Goal: Task Accomplishment & Management: Use online tool/utility

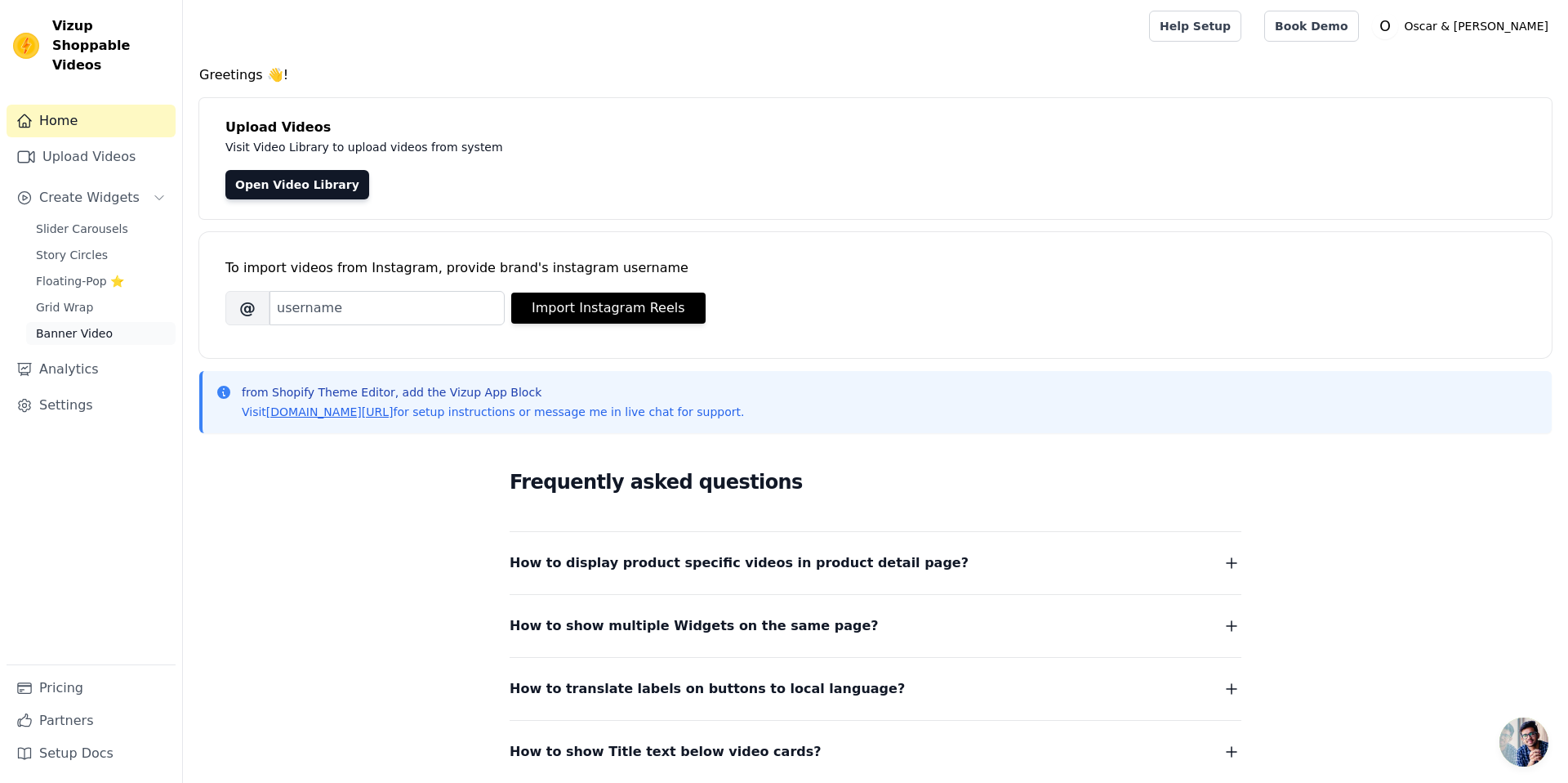
click at [75, 325] on span "Banner Video" at bounding box center [74, 333] width 77 height 16
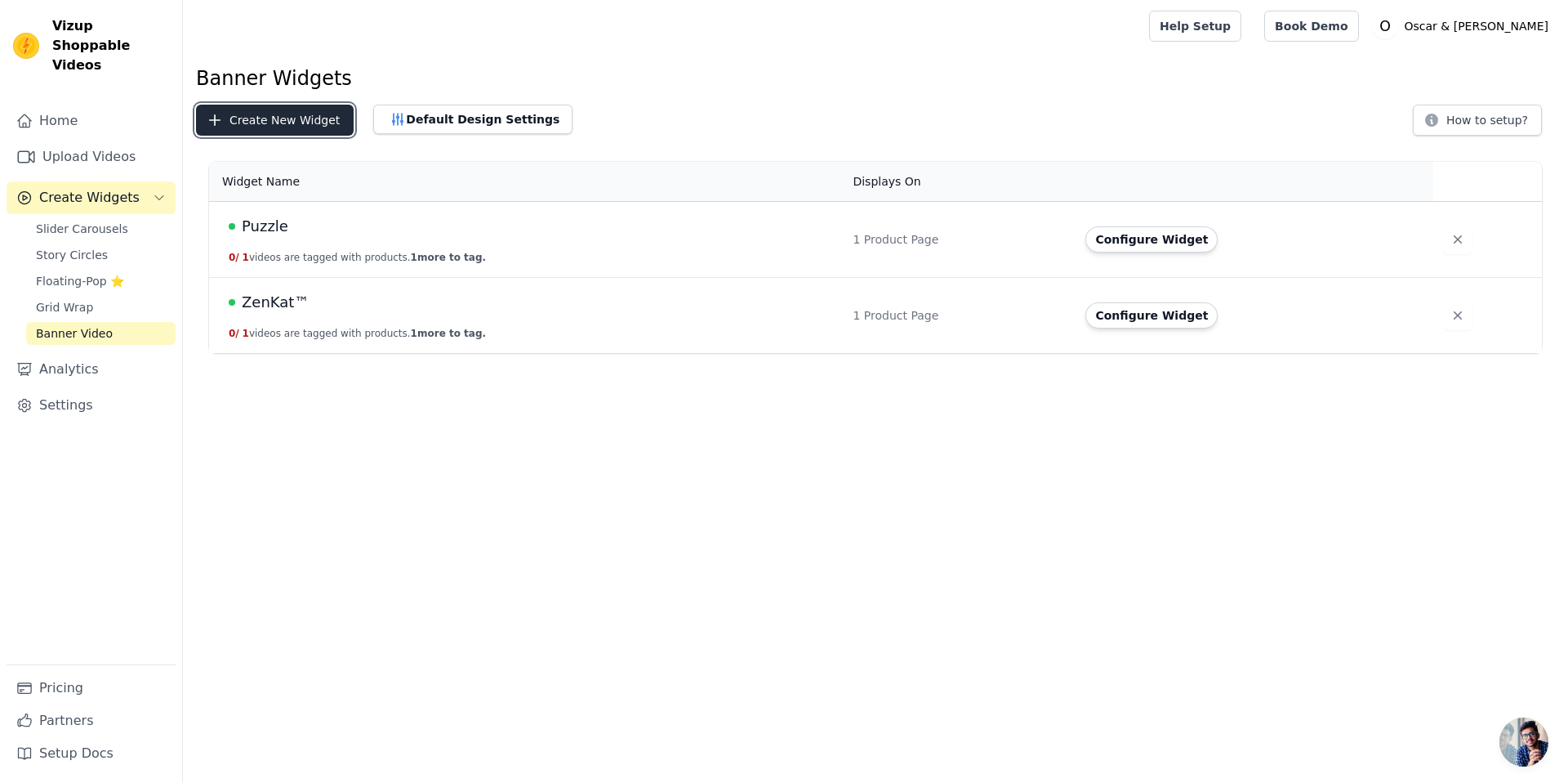
click at [302, 120] on button "Create New Widget" at bounding box center [275, 120] width 158 height 31
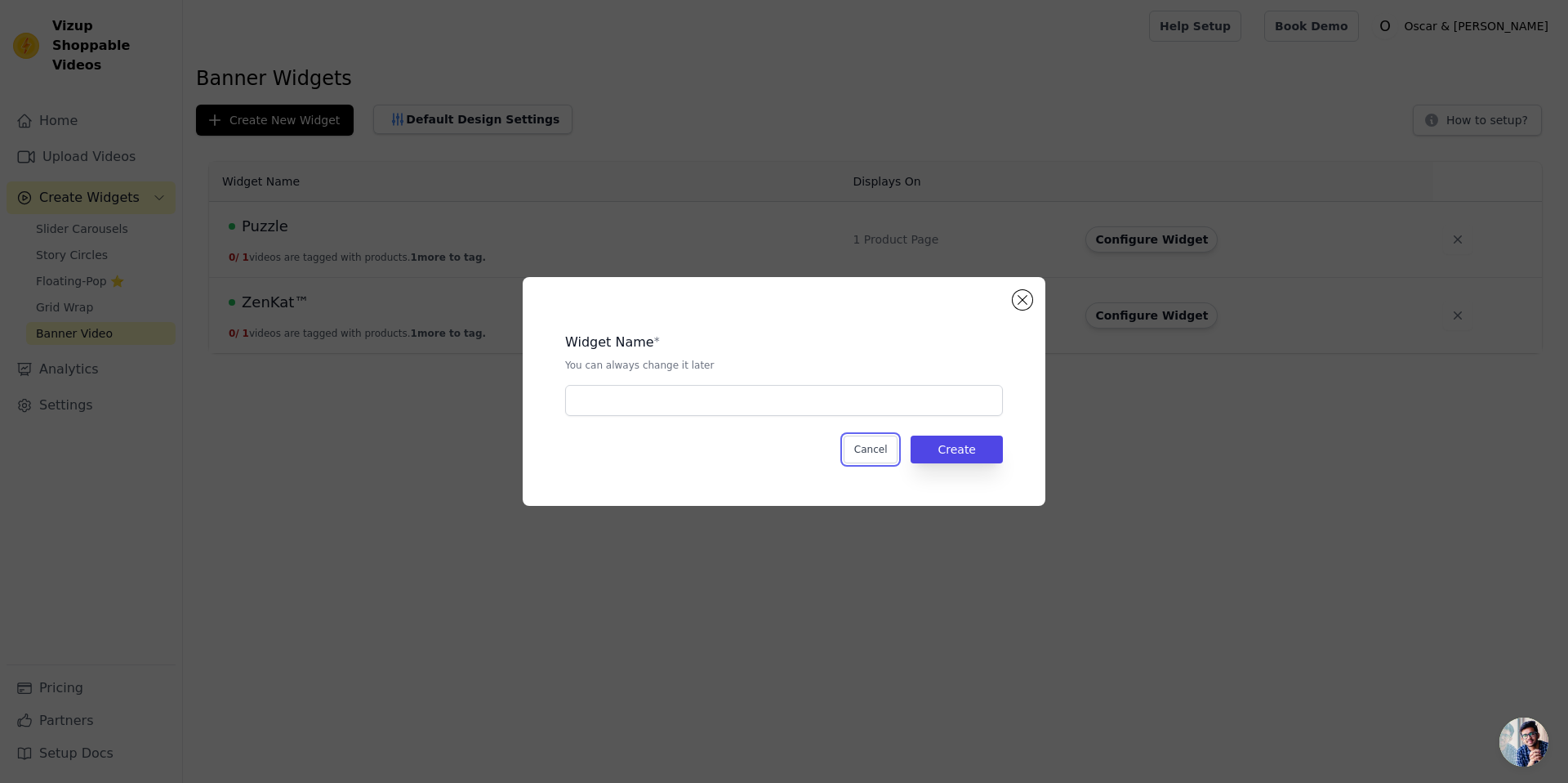
click at [860, 443] on button "Cancel" at bounding box center [871, 450] width 54 height 28
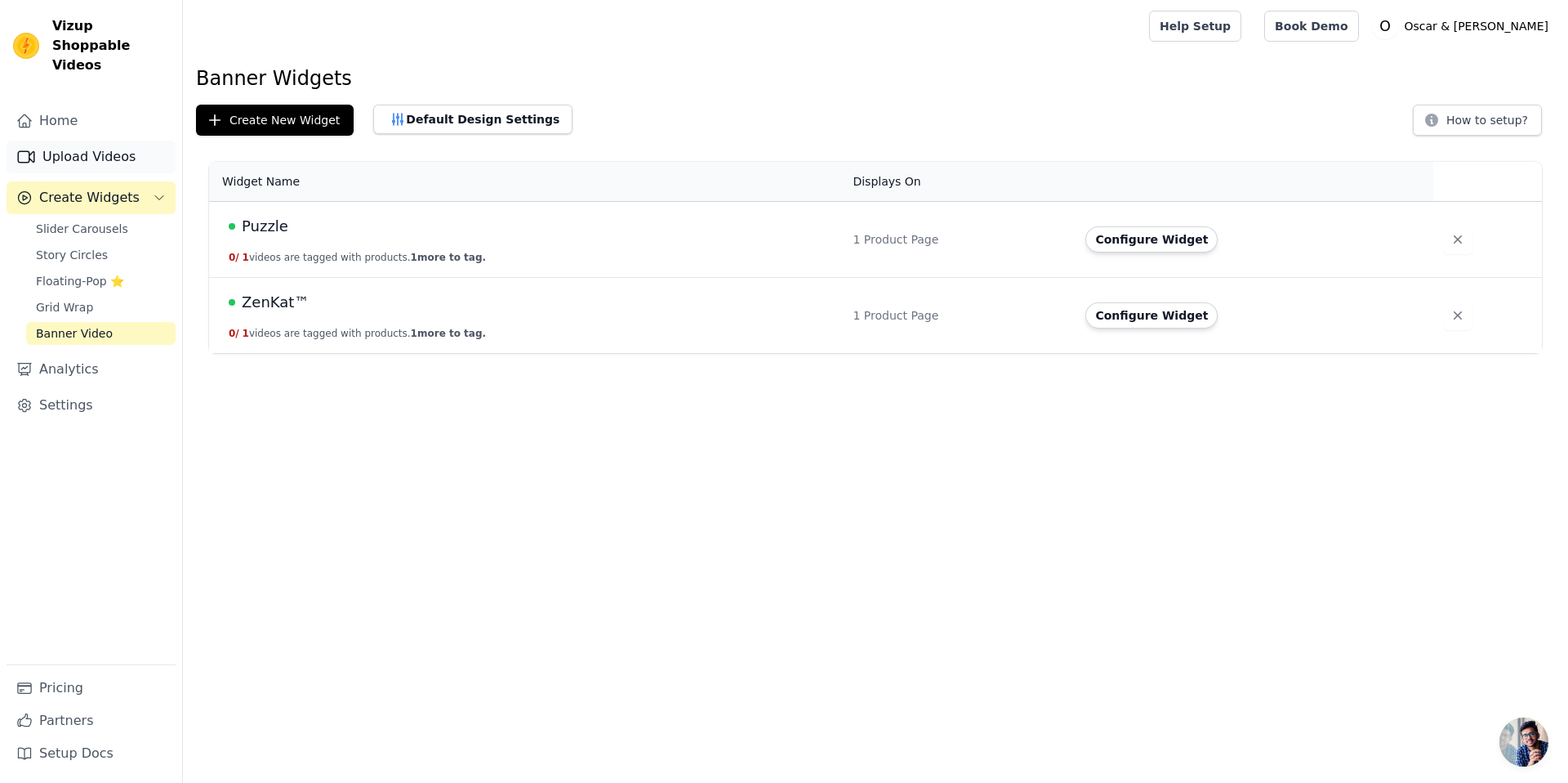
click at [118, 148] on link "Upload Videos" at bounding box center [91, 157] width 169 height 33
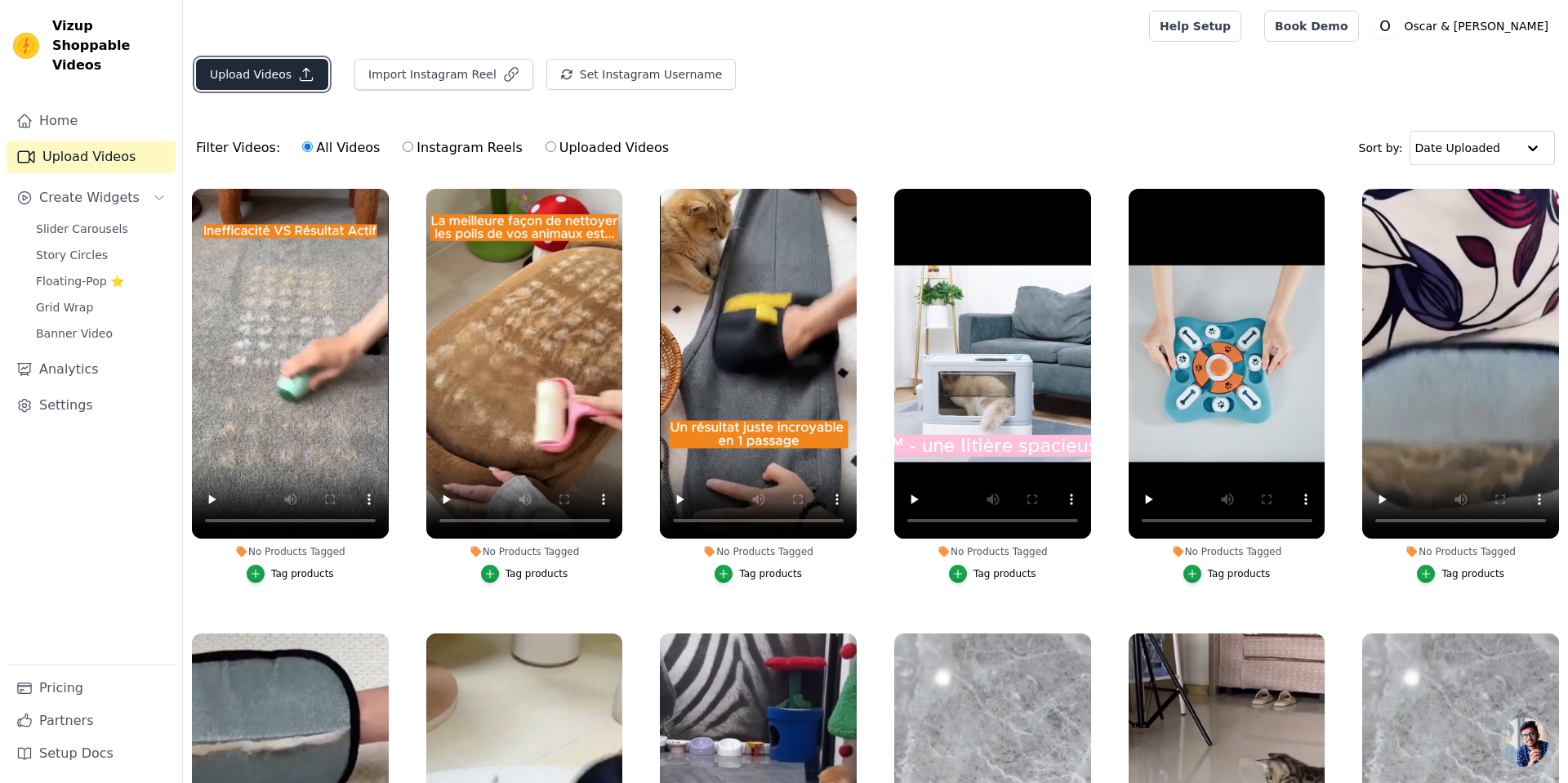
click at [281, 84] on button "Upload Videos" at bounding box center [262, 74] width 133 height 31
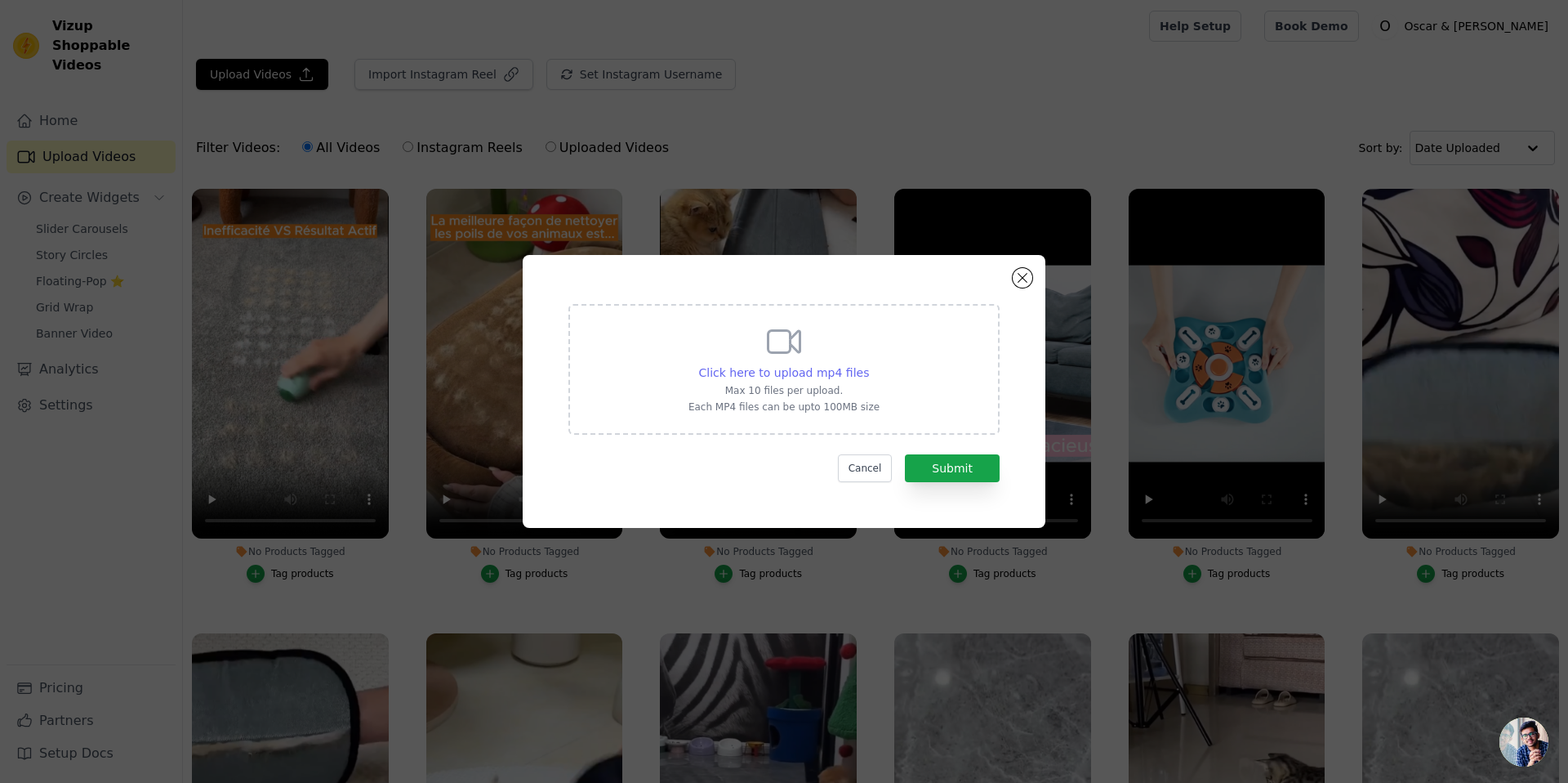
click at [764, 379] on div "Click here to upload mp4 files" at bounding box center [784, 372] width 171 height 16
click at [868, 364] on input "Click here to upload mp4 files Max 10 files per upload. Each MP4 files can be u…" at bounding box center [868, 363] width 1 height 1
type input "C:\fakepath\peluchclean.mp4"
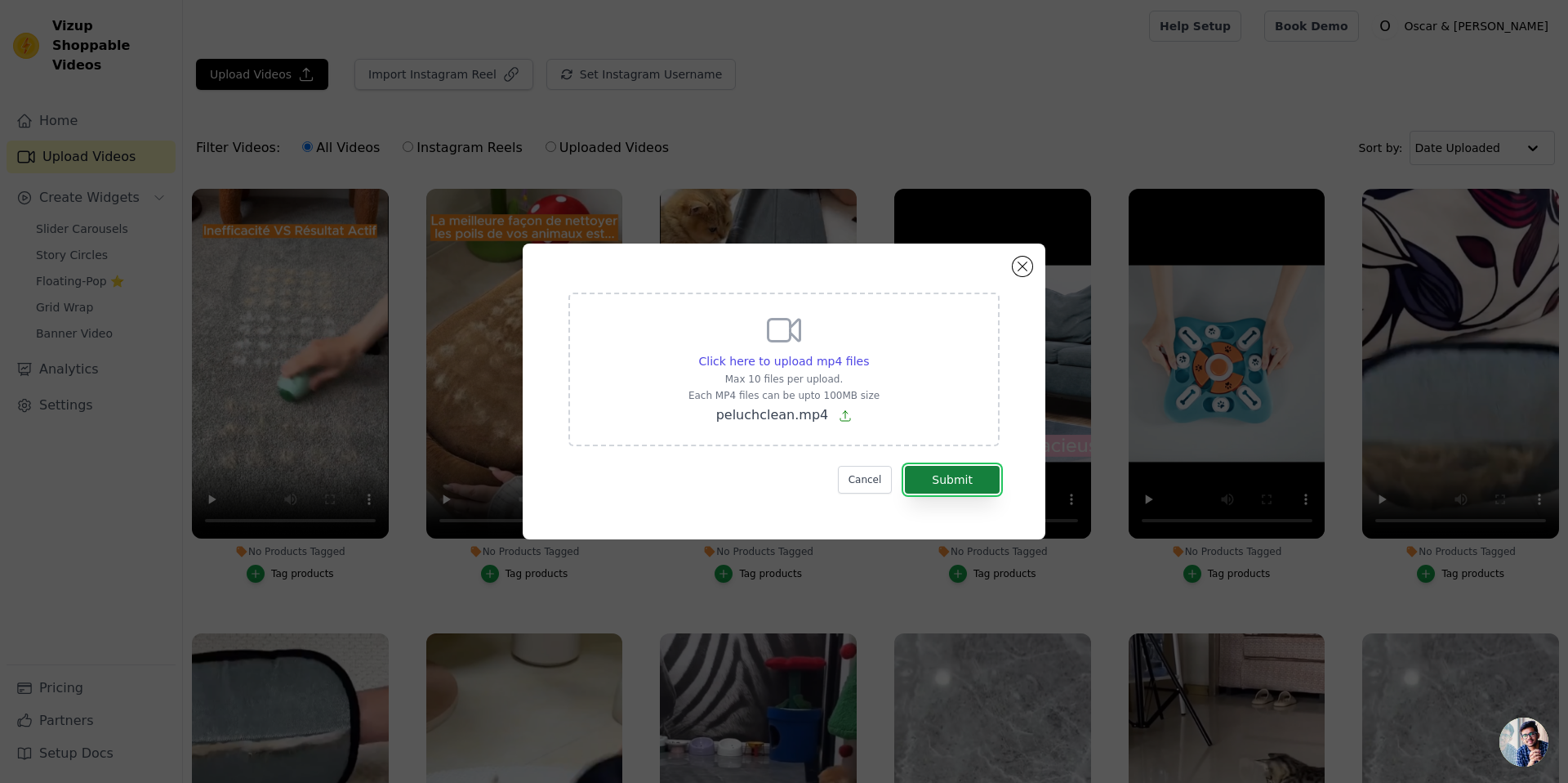
click at [969, 490] on button "Submit" at bounding box center [952, 480] width 94 height 28
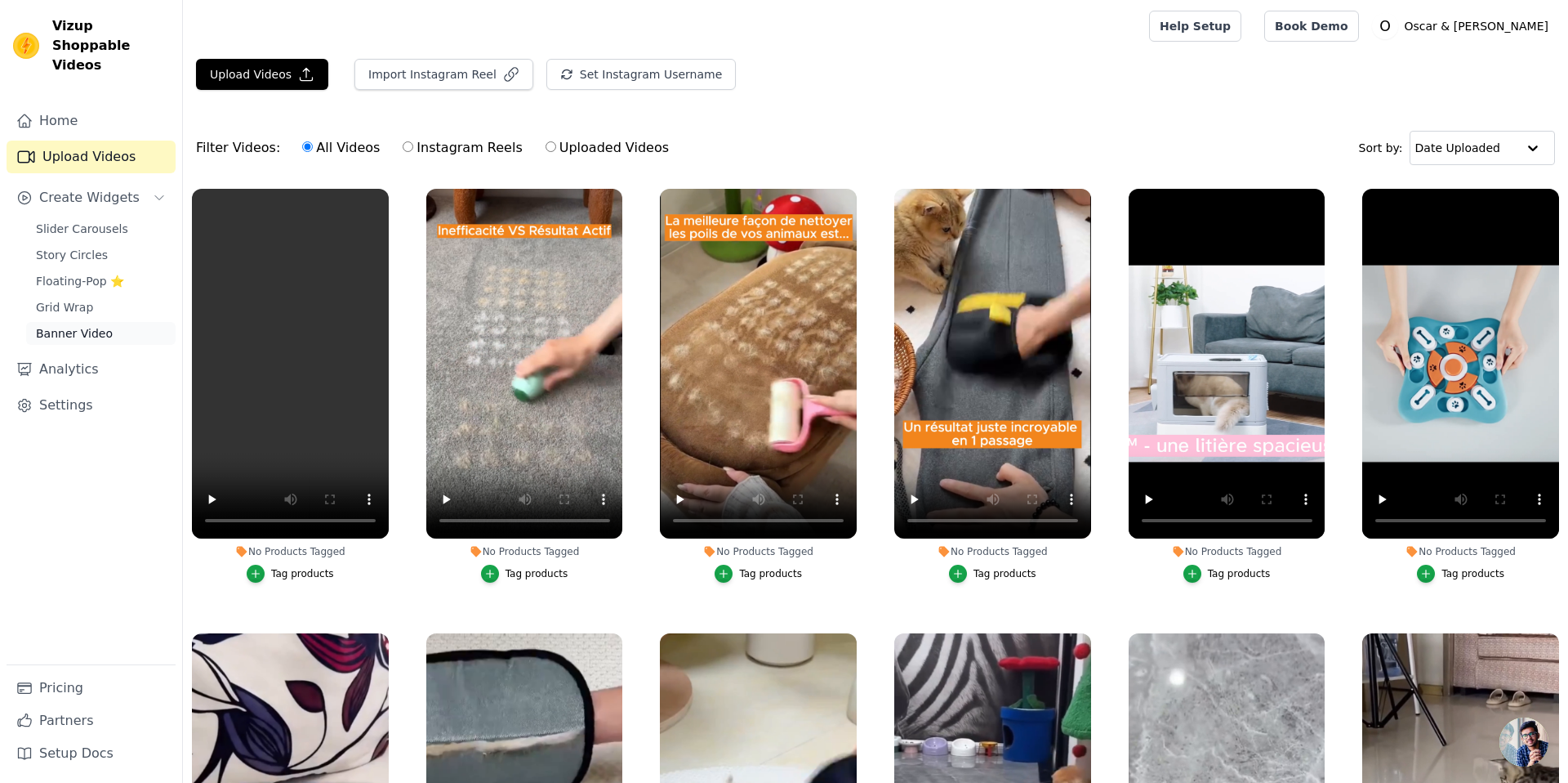
click at [76, 325] on span "Banner Video" at bounding box center [74, 333] width 77 height 16
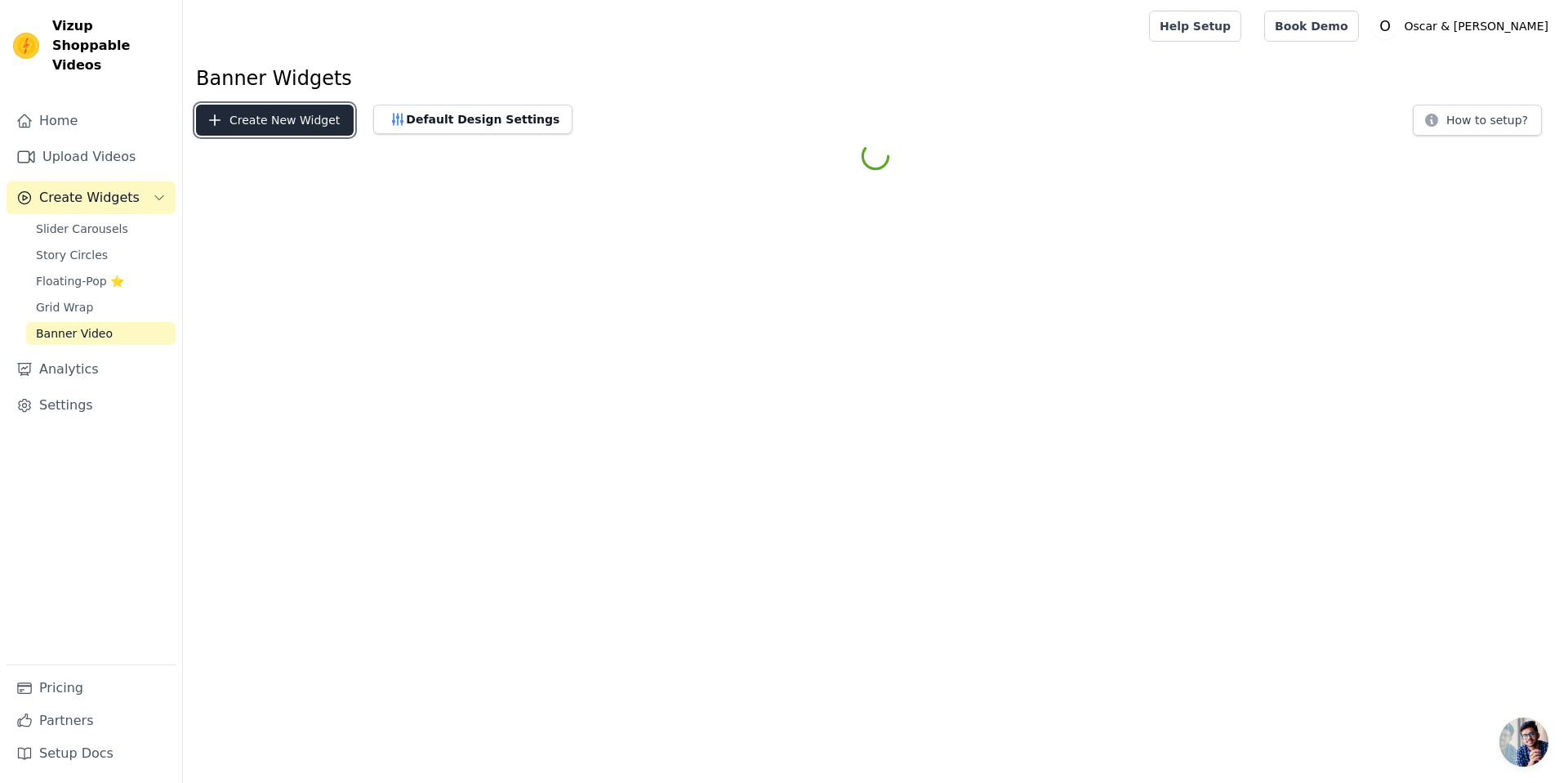
click at [330, 112] on button "Create New Widget" at bounding box center [275, 120] width 158 height 31
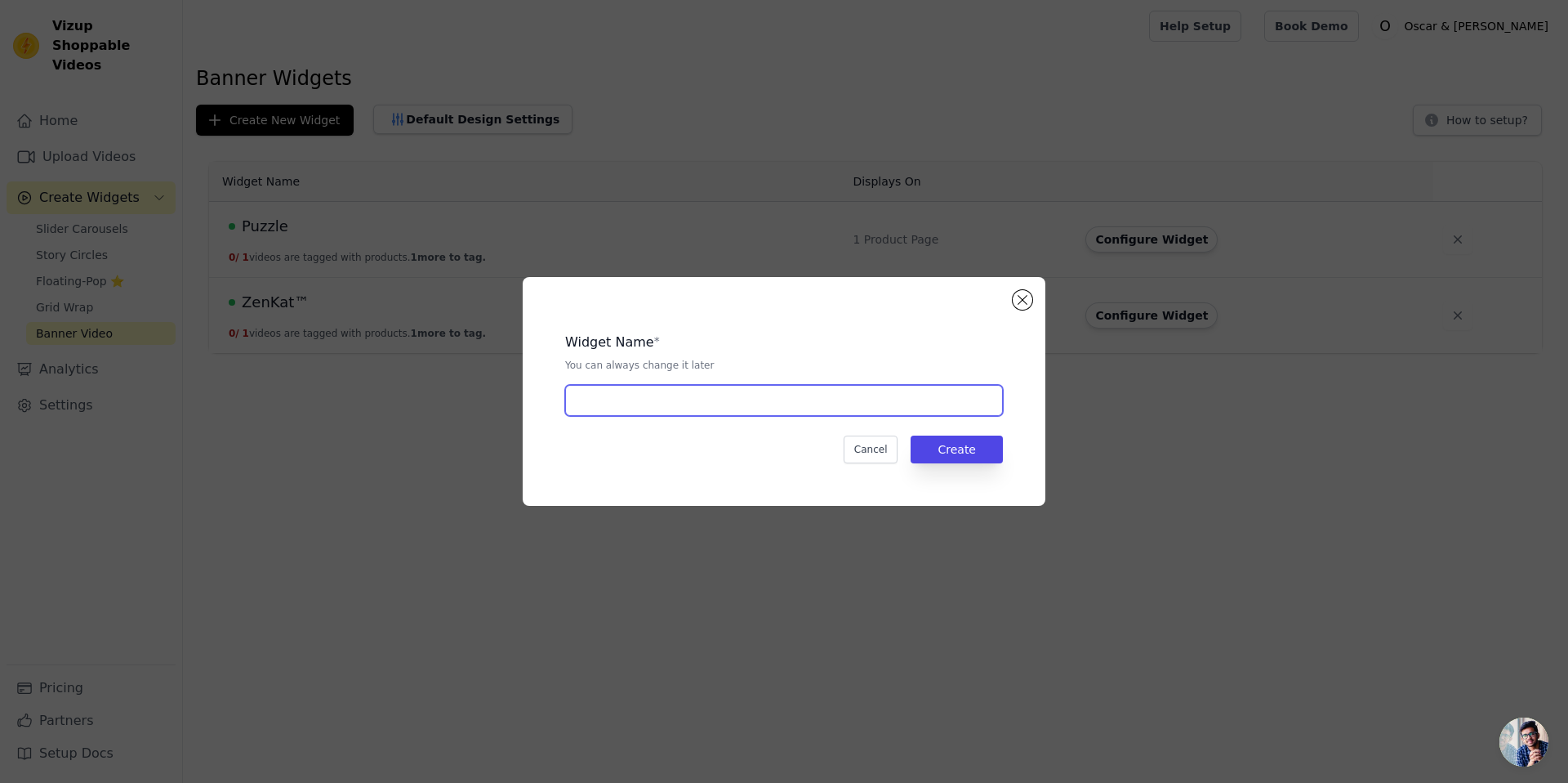
click at [602, 401] on input "text" at bounding box center [784, 401] width 438 height 31
type input "Peluchclean"
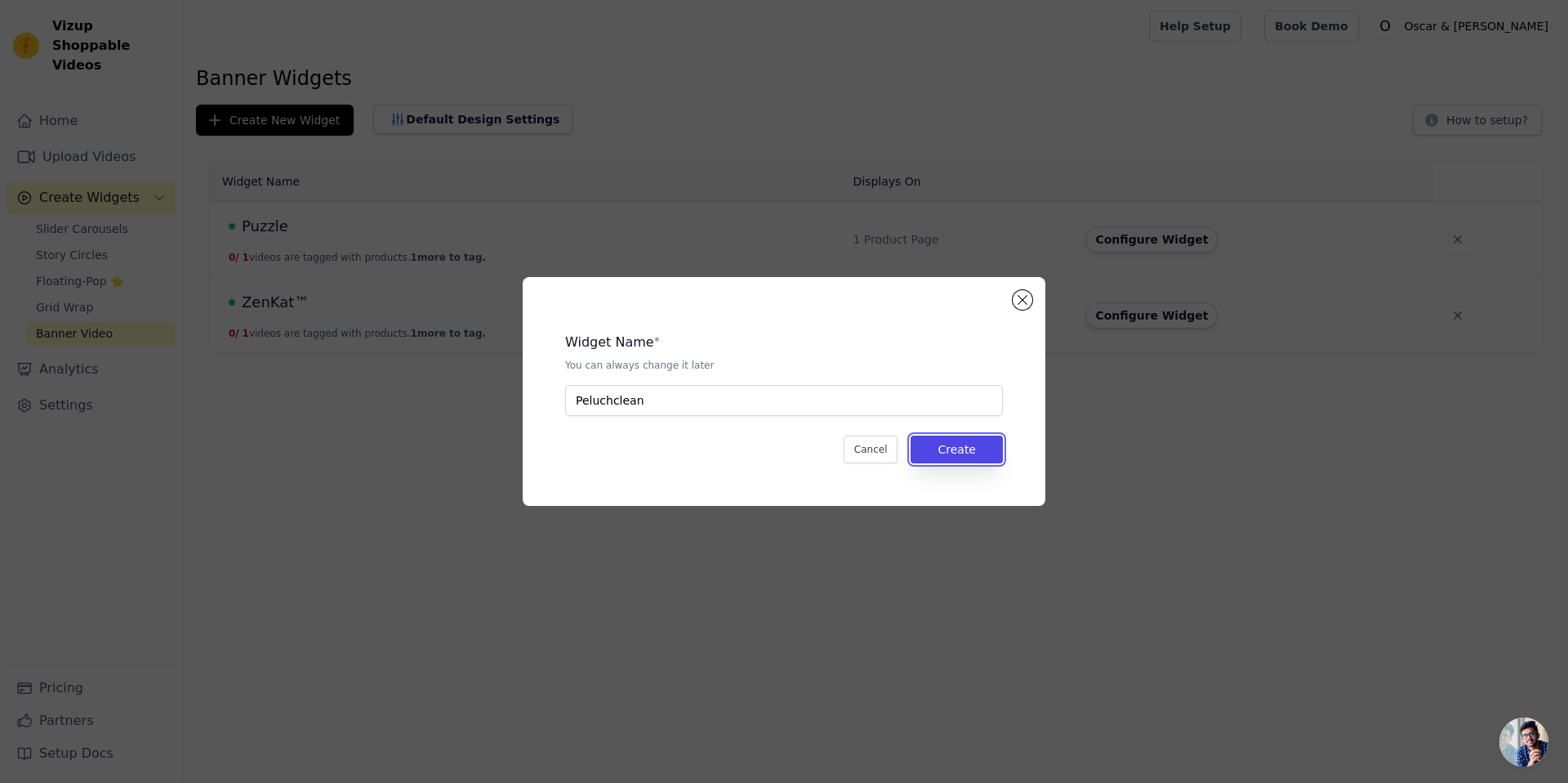
drag, startPoint x: 973, startPoint y: 451, endPoint x: 938, endPoint y: 466, distance: 38.1
click at [973, 451] on button "Create" at bounding box center [957, 450] width 93 height 28
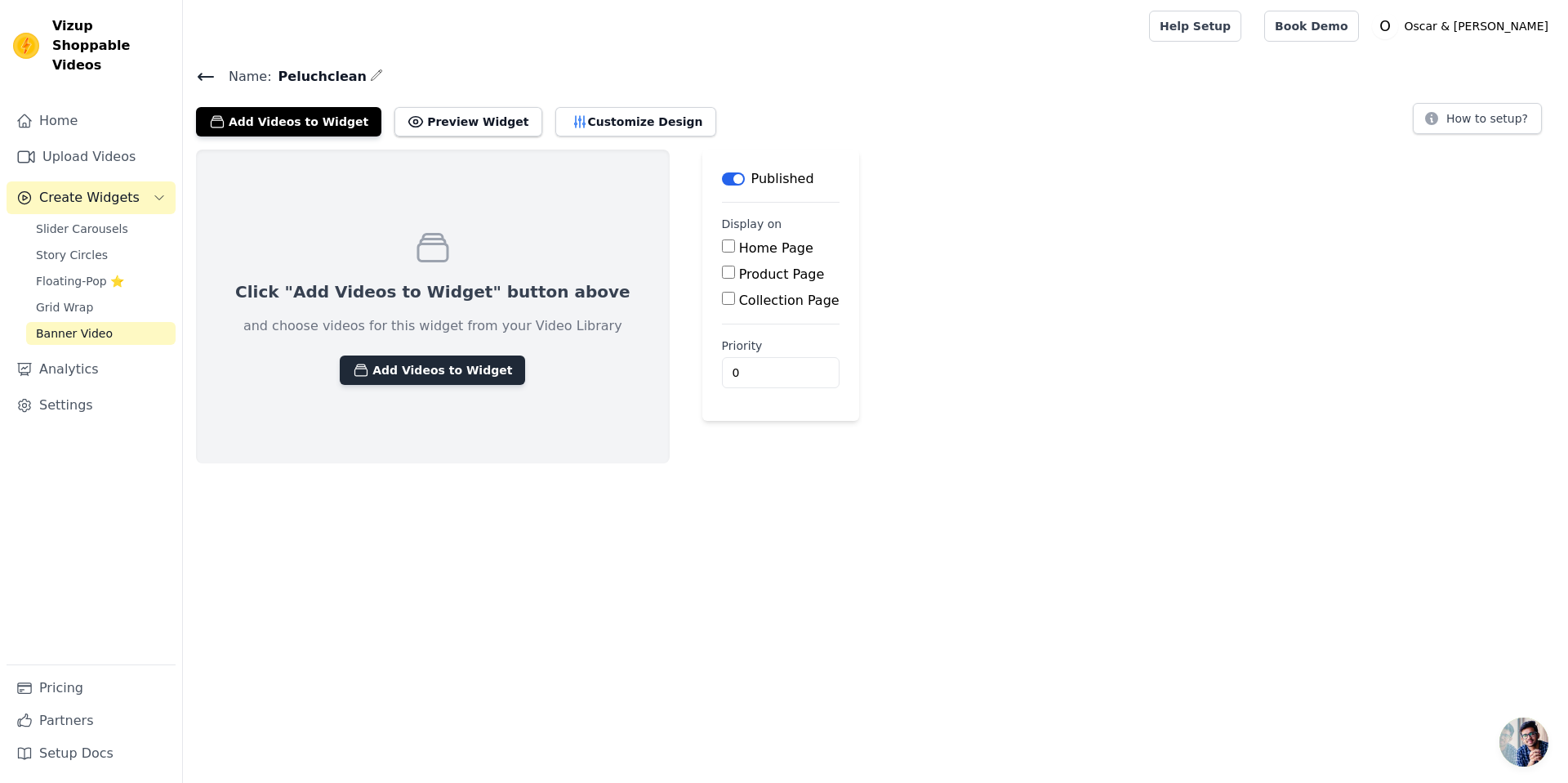
click at [459, 378] on button "Add Videos to Widget" at bounding box center [432, 370] width 185 height 29
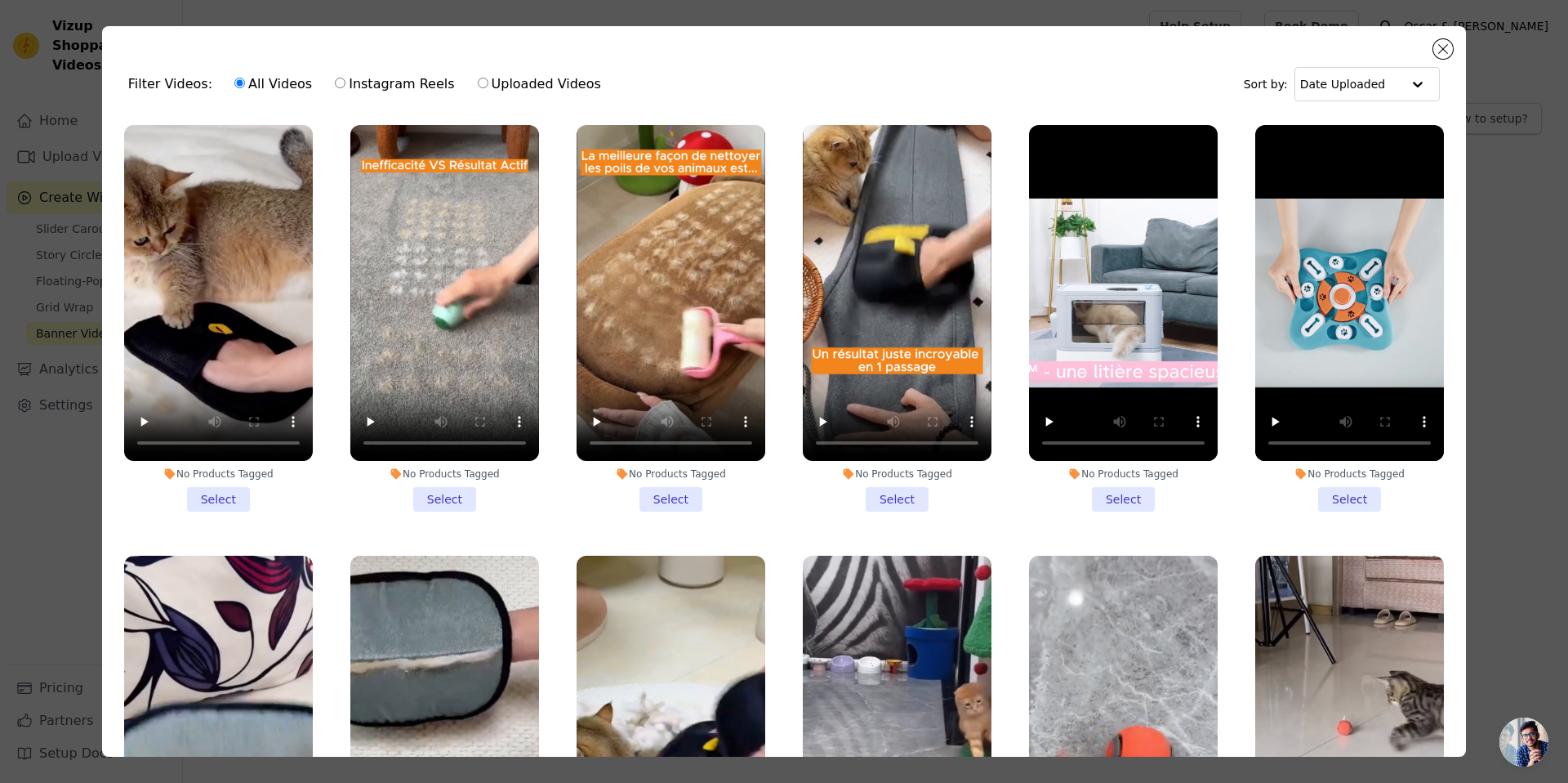
click at [222, 511] on div "No Products Tagged Select" at bounding box center [219, 318] width 207 height 404
click at [229, 504] on li "No Products Tagged Select" at bounding box center [219, 319] width 189 height 387
click at [0, 0] on input "No Products Tagged Select" at bounding box center [0, 0] width 0 height 0
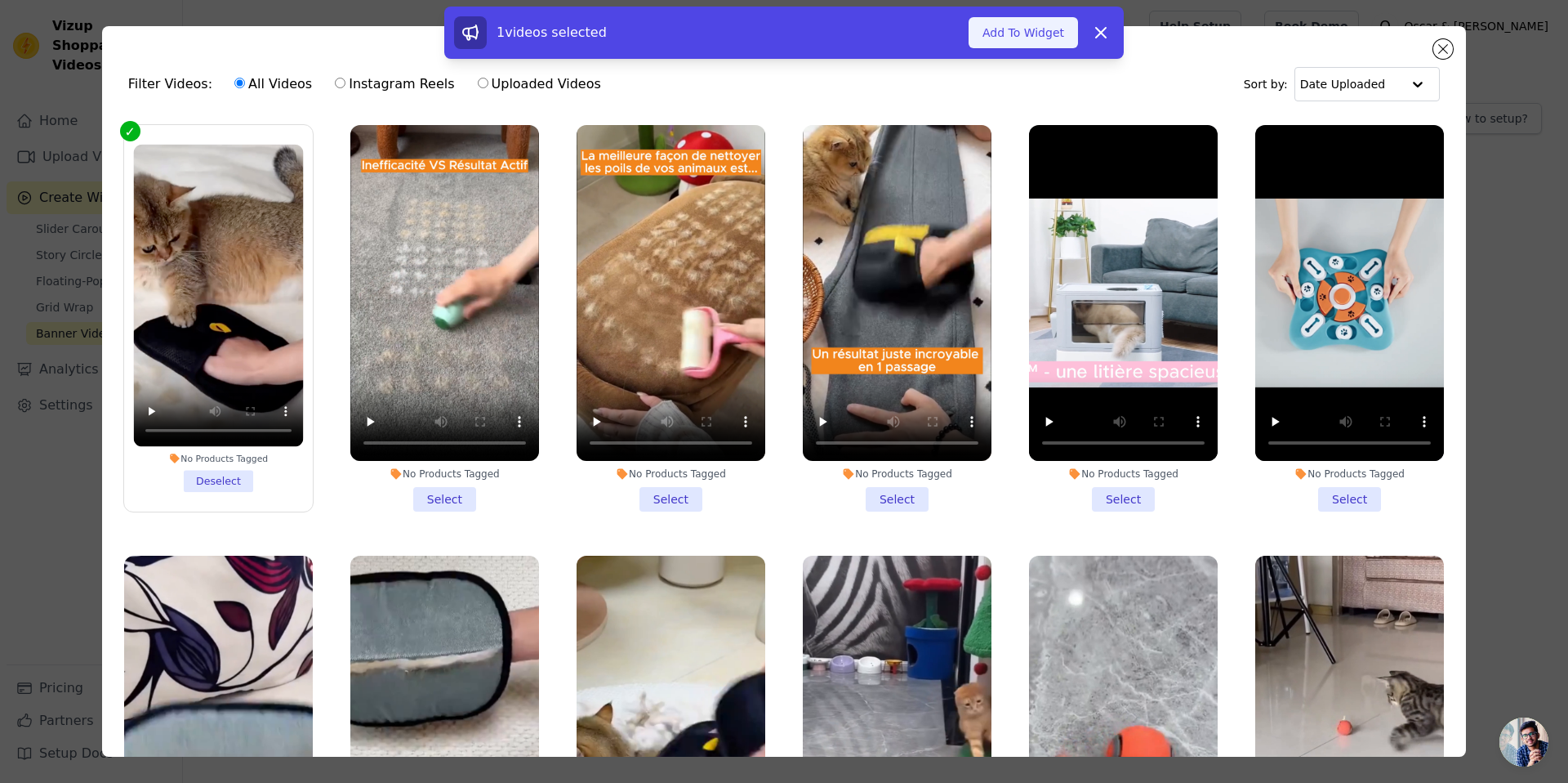
click at [1021, 28] on button "Add To Widget" at bounding box center [1023, 33] width 110 height 31
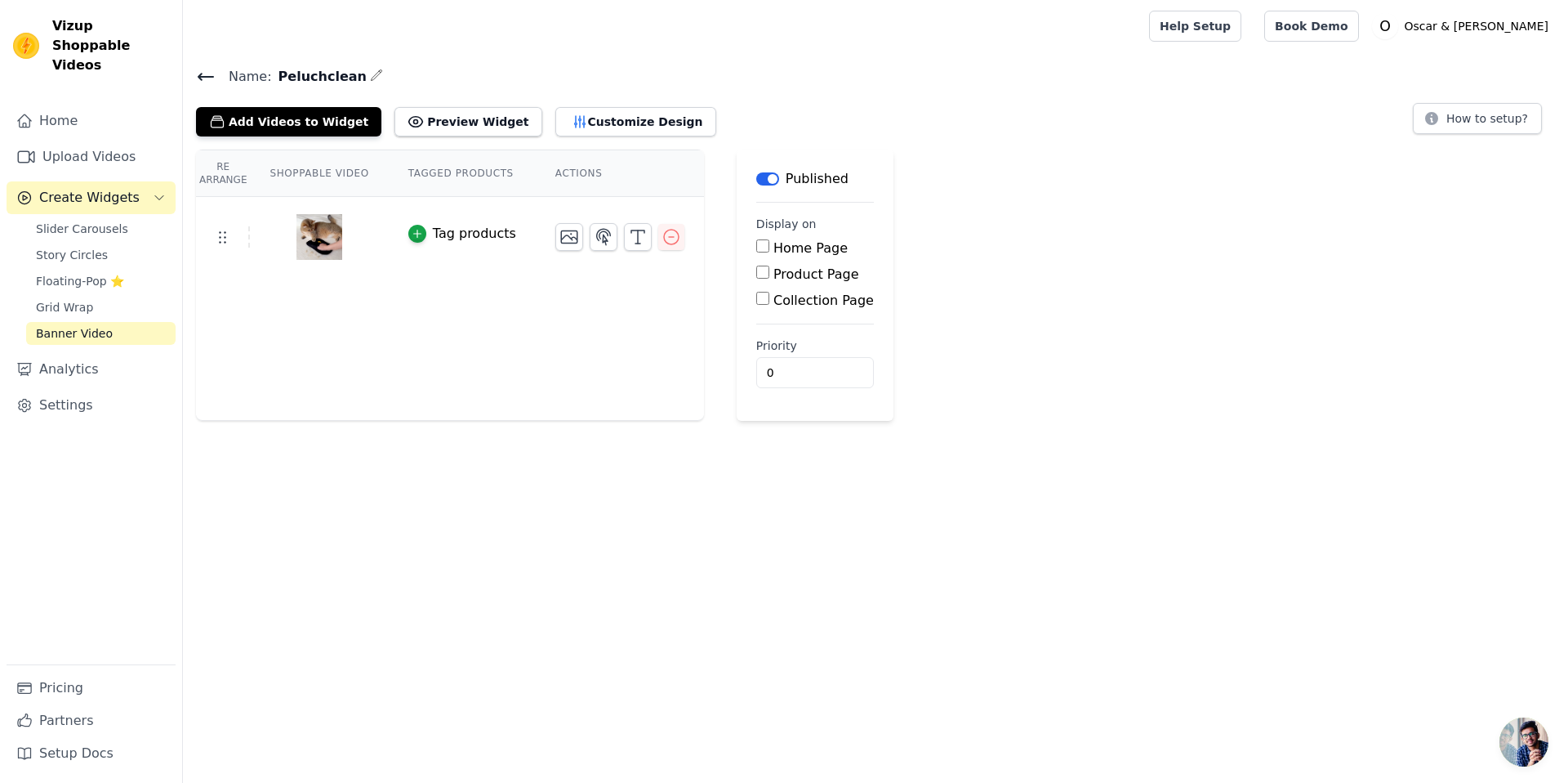
click at [787, 272] on label "Product Page" at bounding box center [816, 273] width 85 height 15
click at [769, 272] on input "Product Page" at bounding box center [763, 272] width 13 height 13
checkbox input "true"
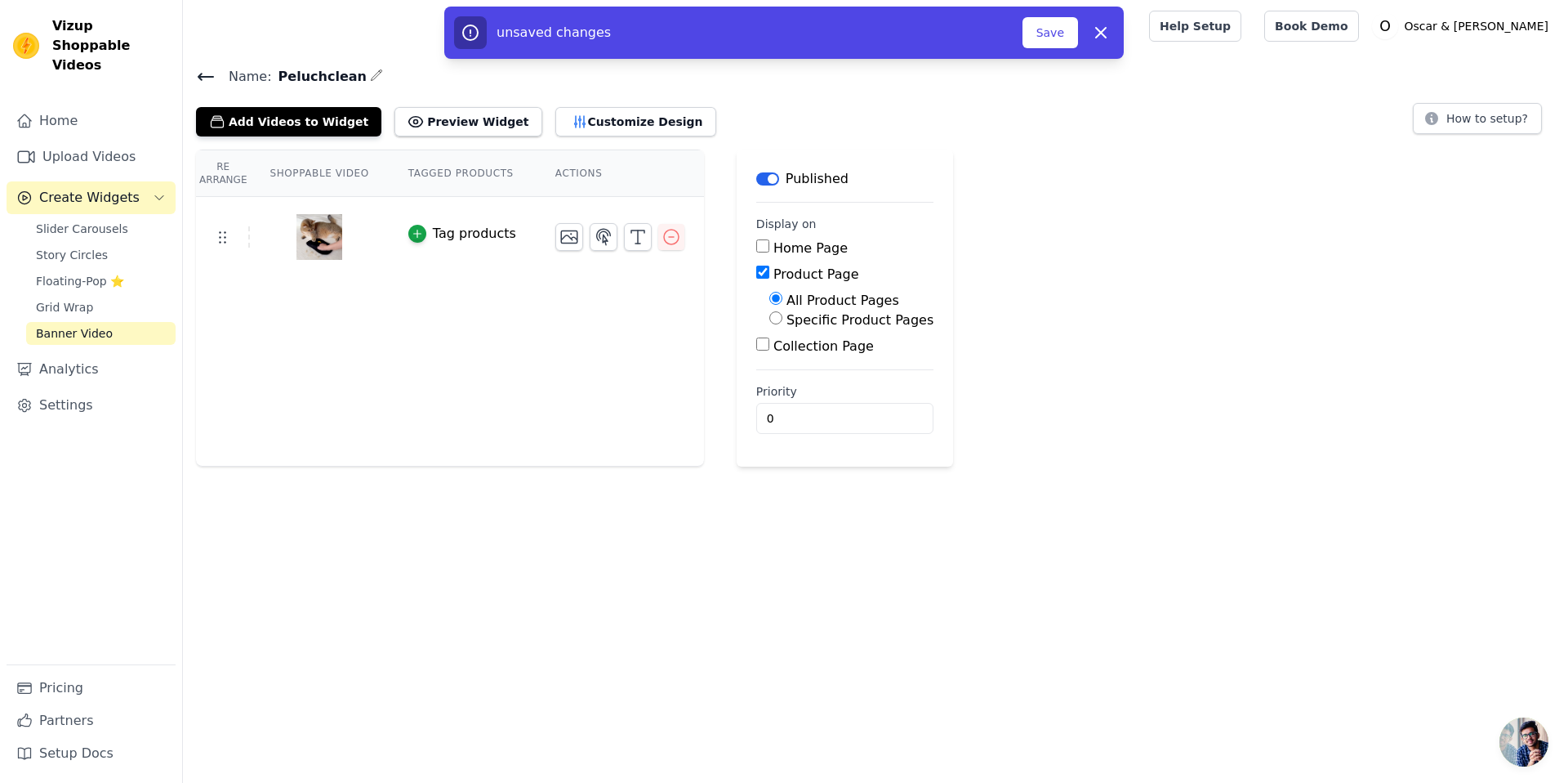
click at [798, 322] on label "Specific Product Pages" at bounding box center [860, 320] width 147 height 15
click at [783, 322] on input "Specific Product Pages" at bounding box center [775, 318] width 13 height 13
radio input "true"
click at [800, 358] on button "Select Products" at bounding box center [823, 357] width 110 height 28
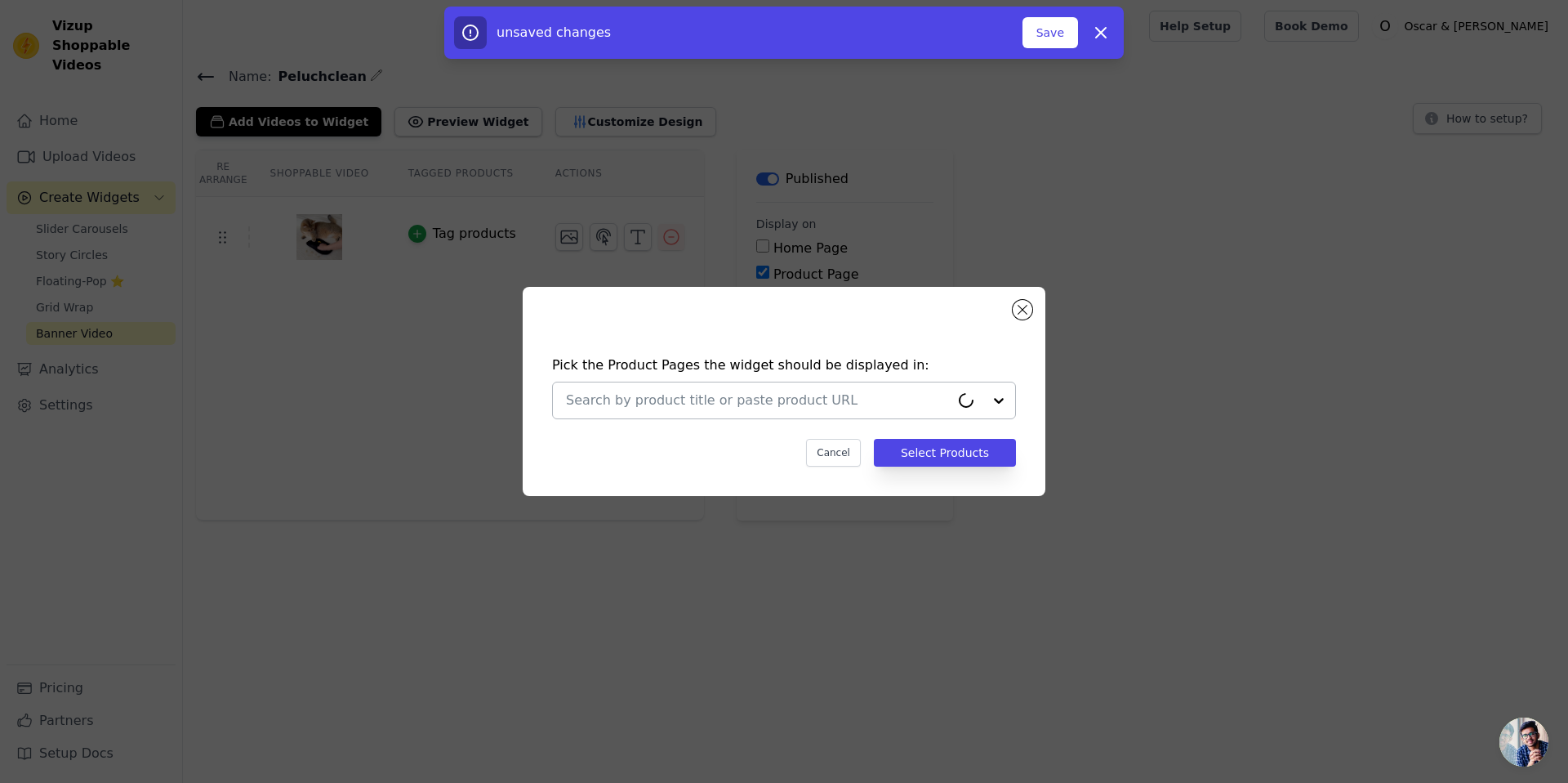
click at [739, 401] on input "text" at bounding box center [757, 401] width 384 height 20
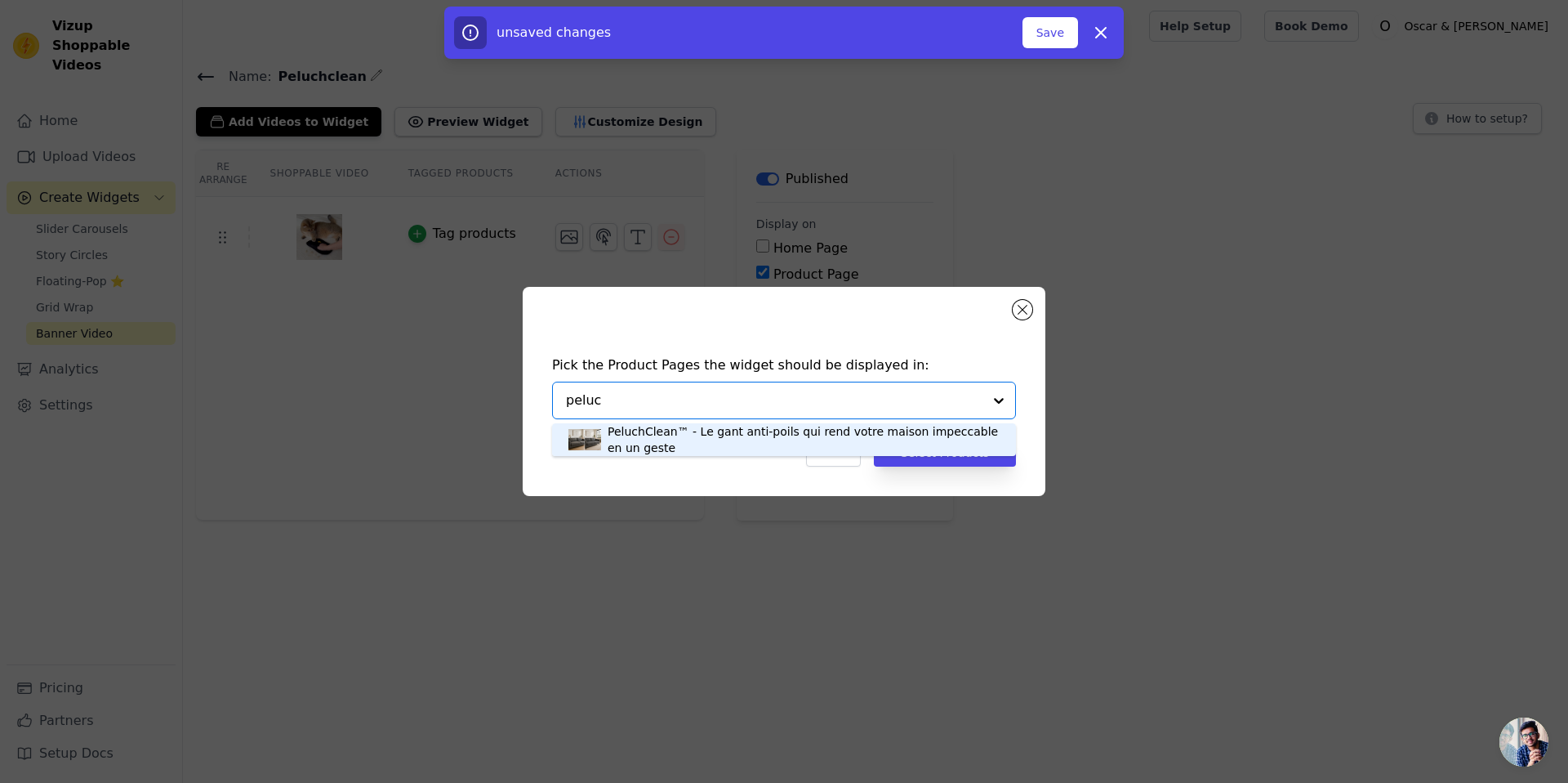
type input "peluch"
click at [724, 431] on div "PeluchClean™ - Le gant anti-poils qui rend votre maison impeccable en un geste" at bounding box center [804, 440] width 392 height 33
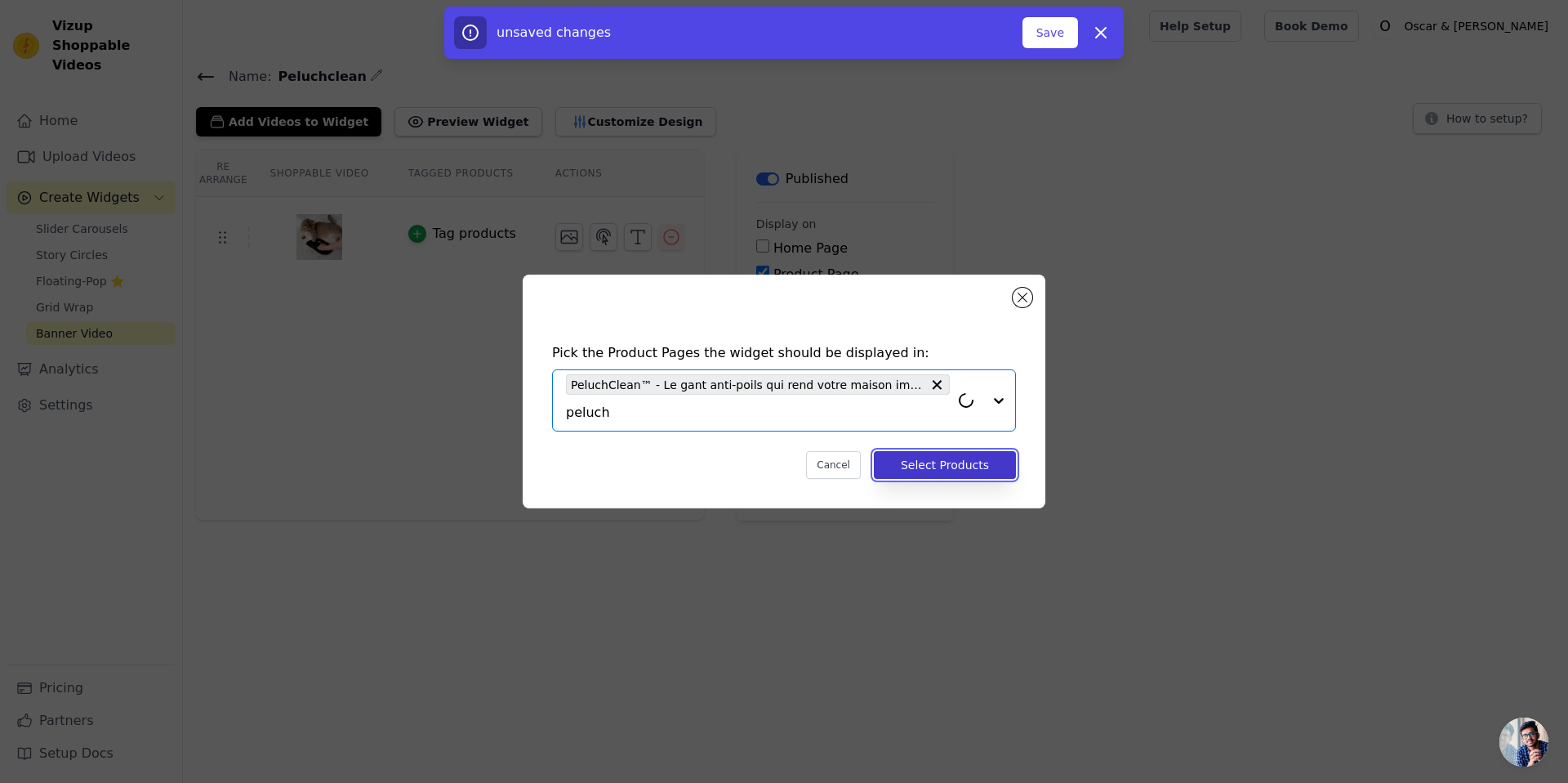
click at [912, 462] on button "Select Products" at bounding box center [945, 465] width 143 height 28
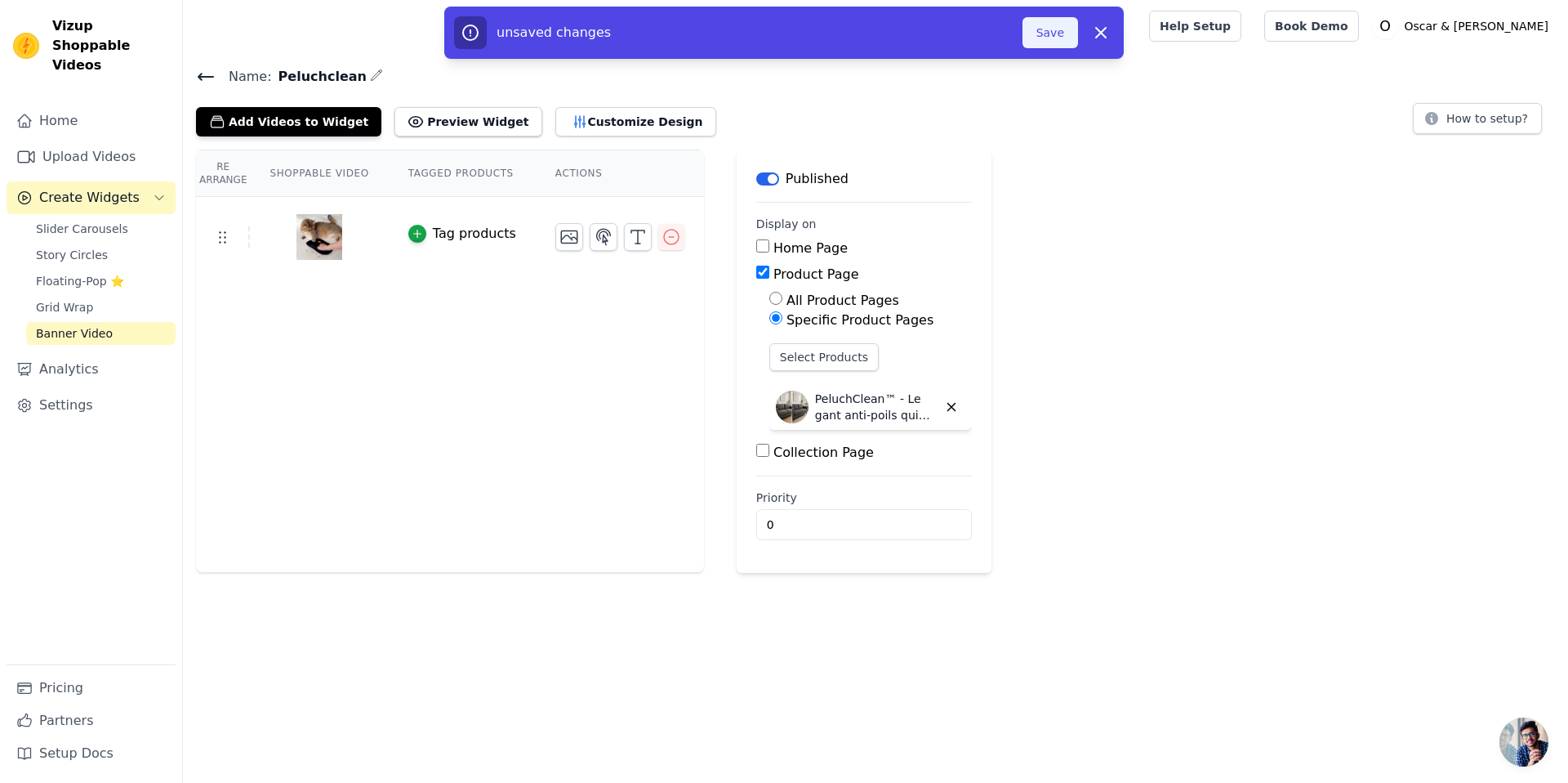
click at [1062, 32] on button "Save" at bounding box center [1050, 33] width 55 height 31
